Goal: Task Accomplishment & Management: Manage account settings

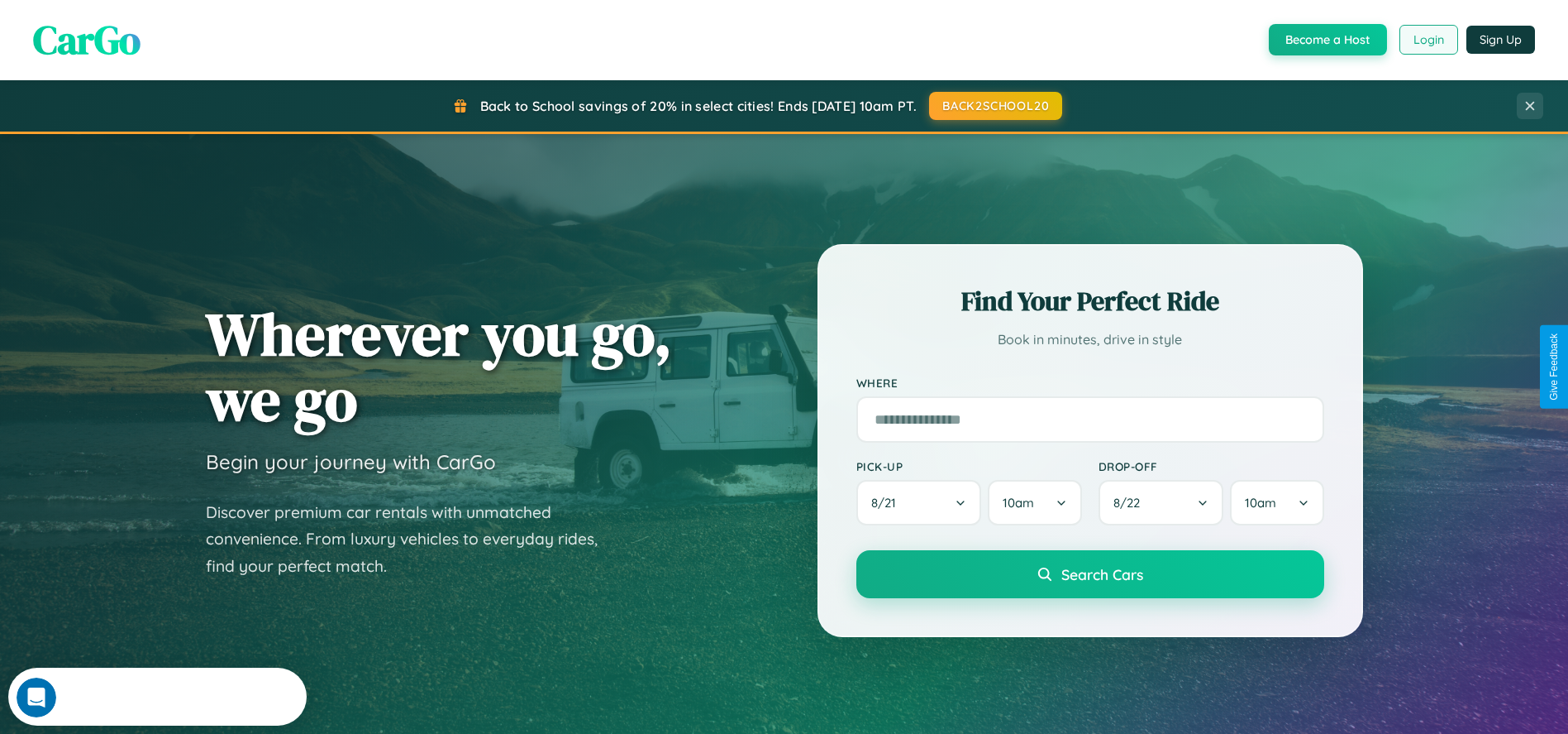
click at [1428, 40] on button "Login" at bounding box center [1429, 40] width 59 height 29
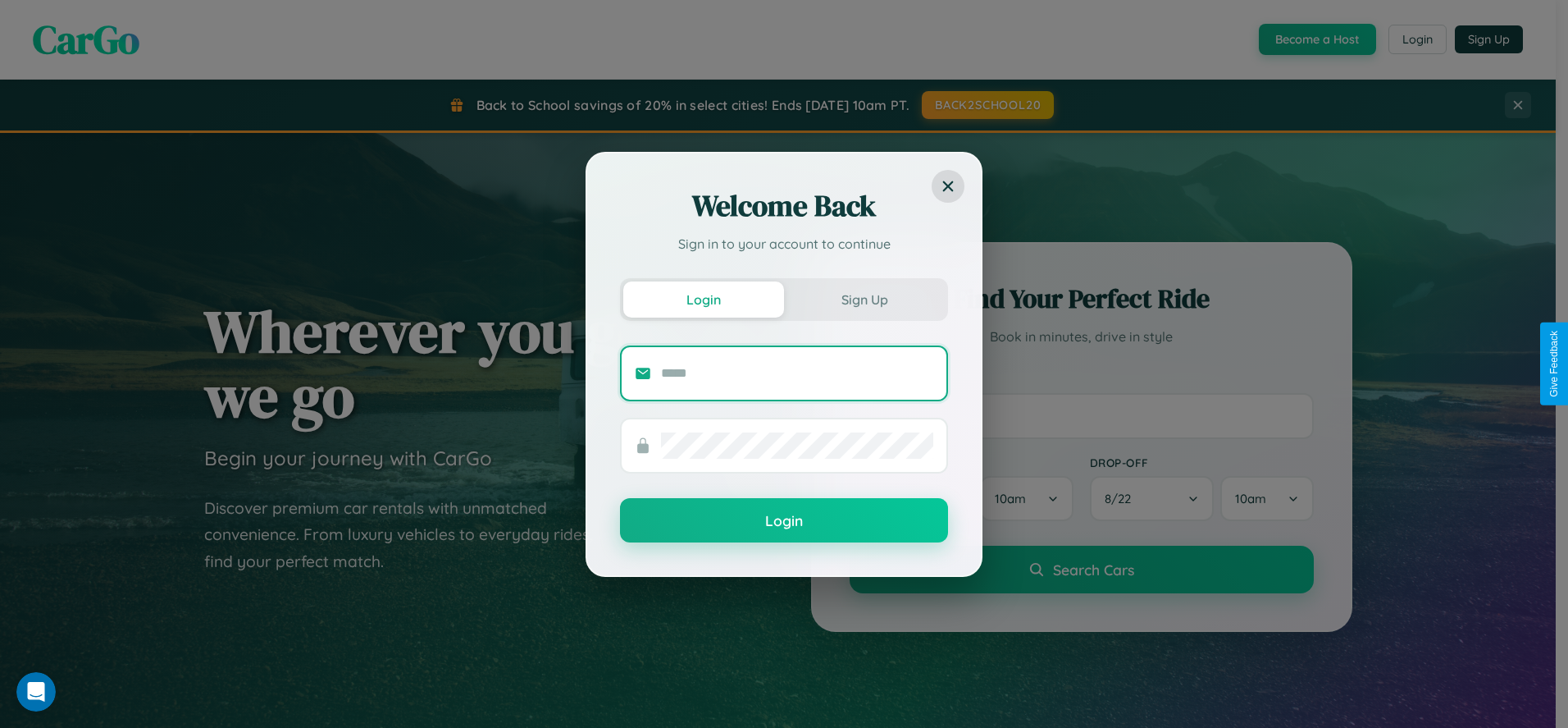
click at [797, 373] on input "text" at bounding box center [797, 373] width 272 height 26
type input "**********"
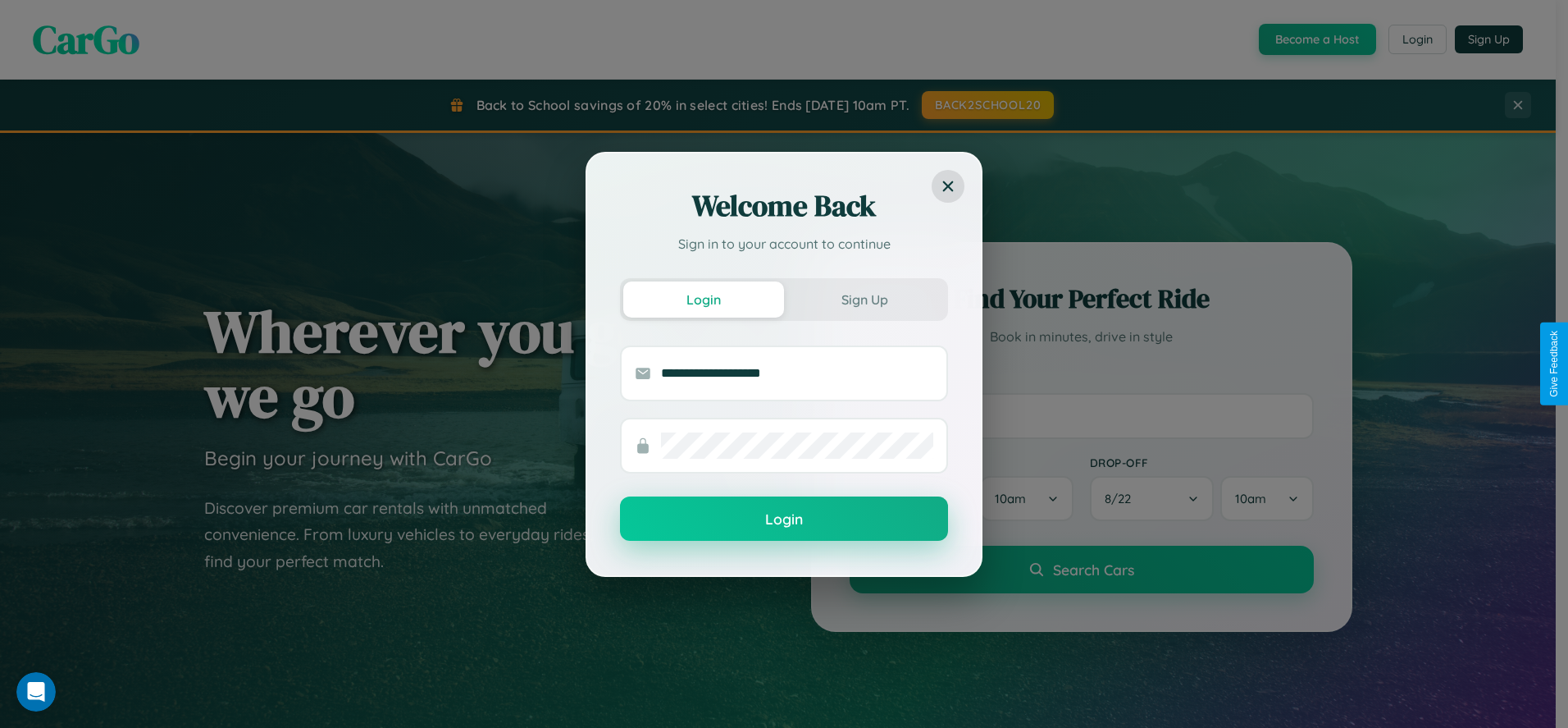
click at [784, 519] on button "Login" at bounding box center [784, 518] width 328 height 45
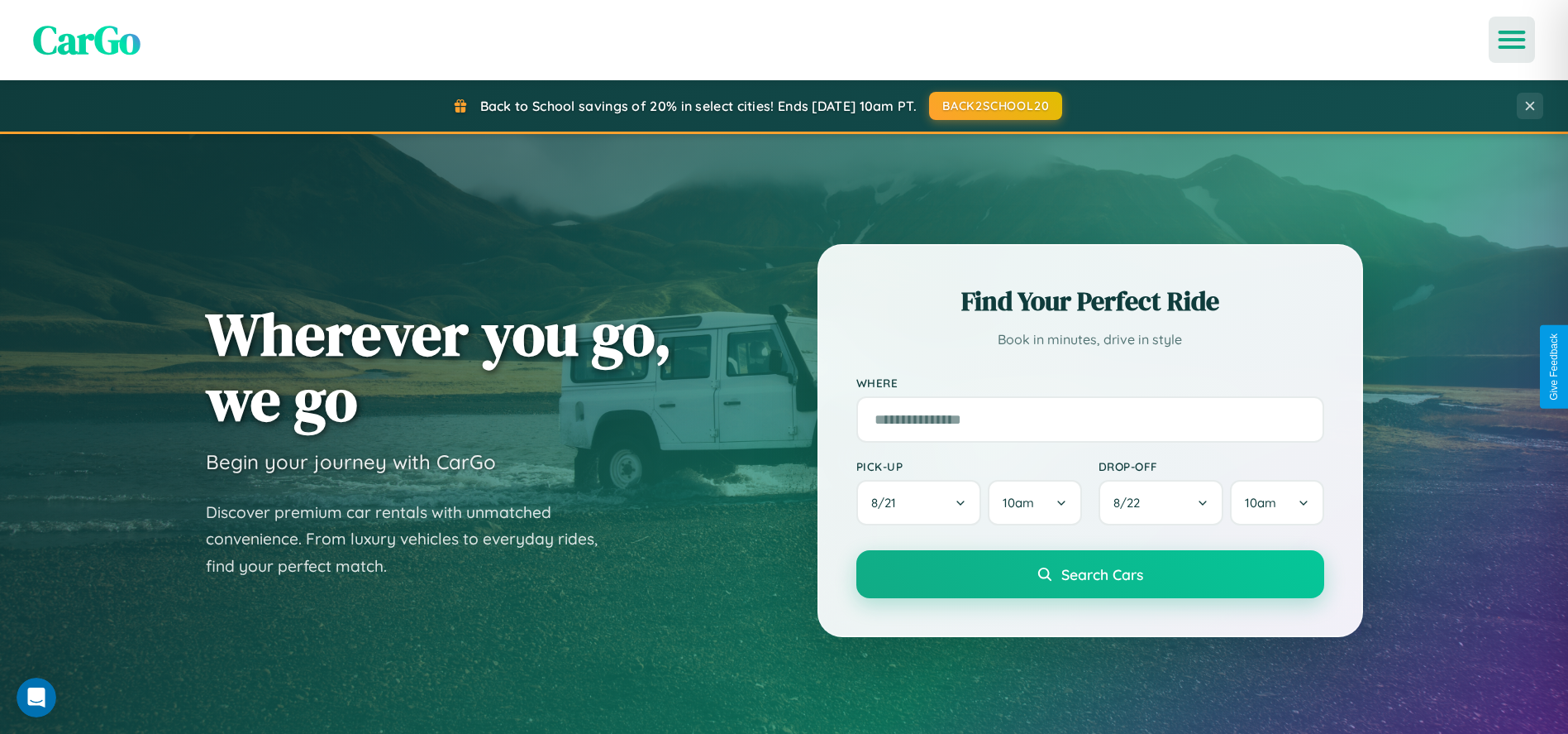
click at [1512, 40] on icon "Open menu" at bounding box center [1513, 40] width 24 height 15
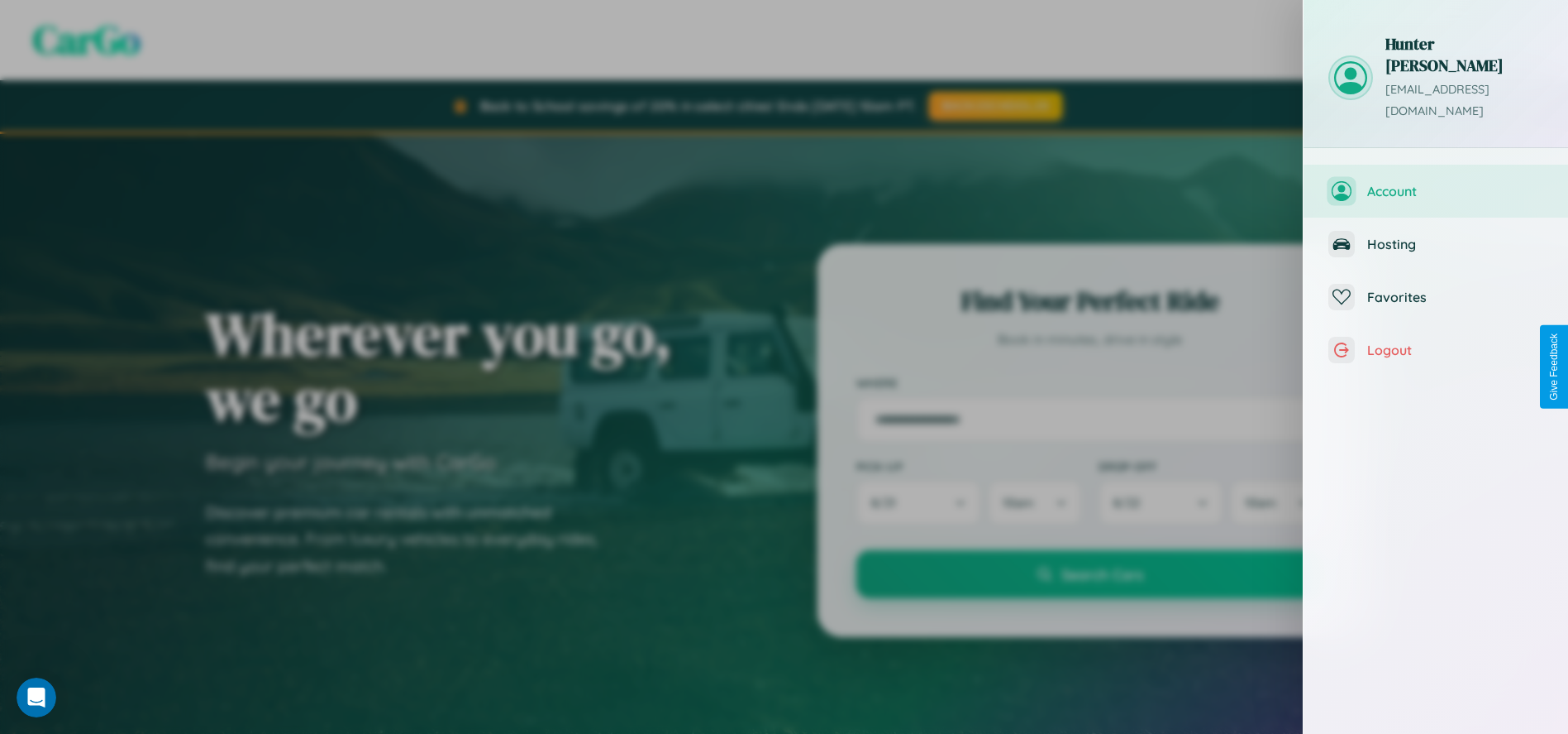
click at [1436, 183] on span "Account" at bounding box center [1456, 191] width 176 height 17
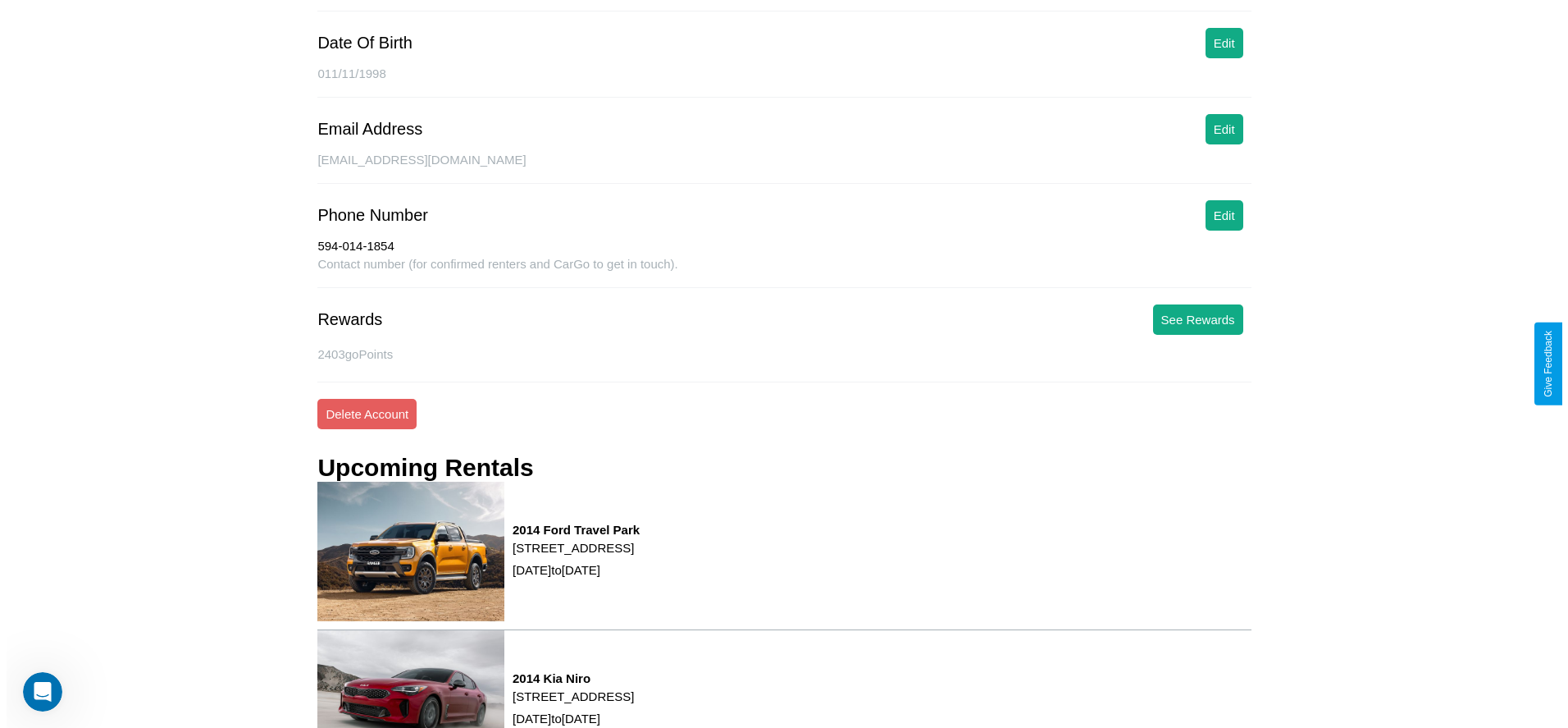
scroll to position [250, 0]
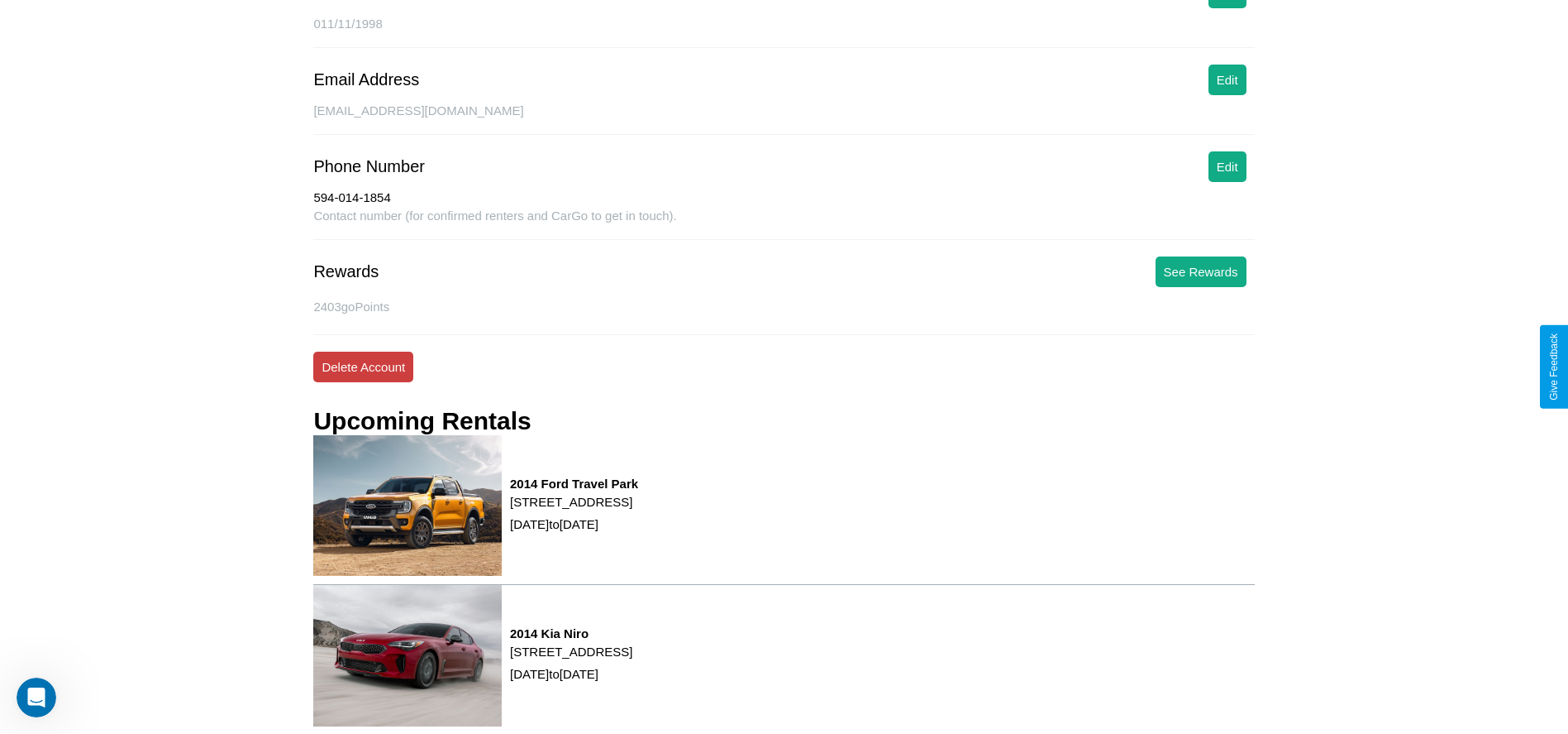
click at [363, 367] on button "Delete Account" at bounding box center [363, 367] width 100 height 30
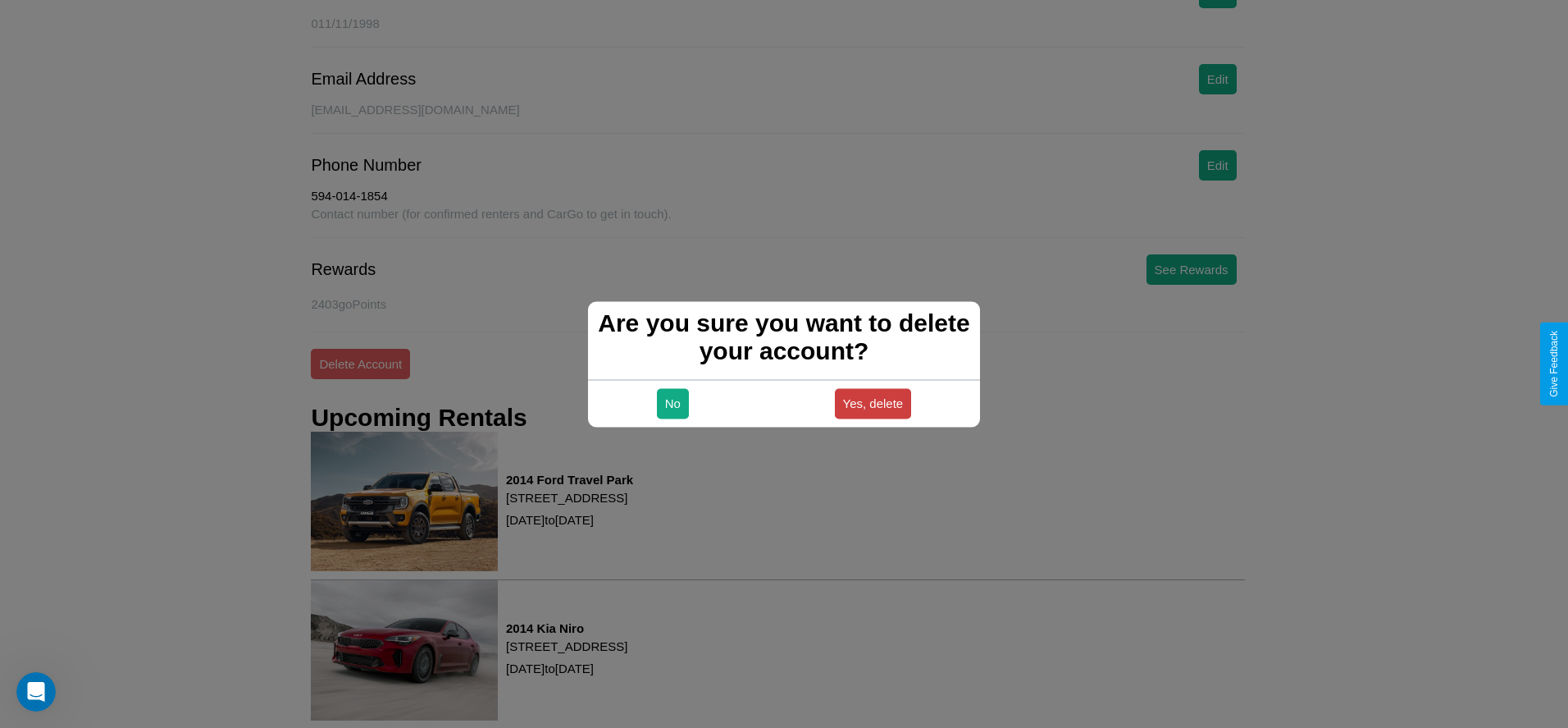
click at [872, 403] on button "Yes, delete" at bounding box center [873, 403] width 77 height 30
